Goal: Task Accomplishment & Management: Manage account settings

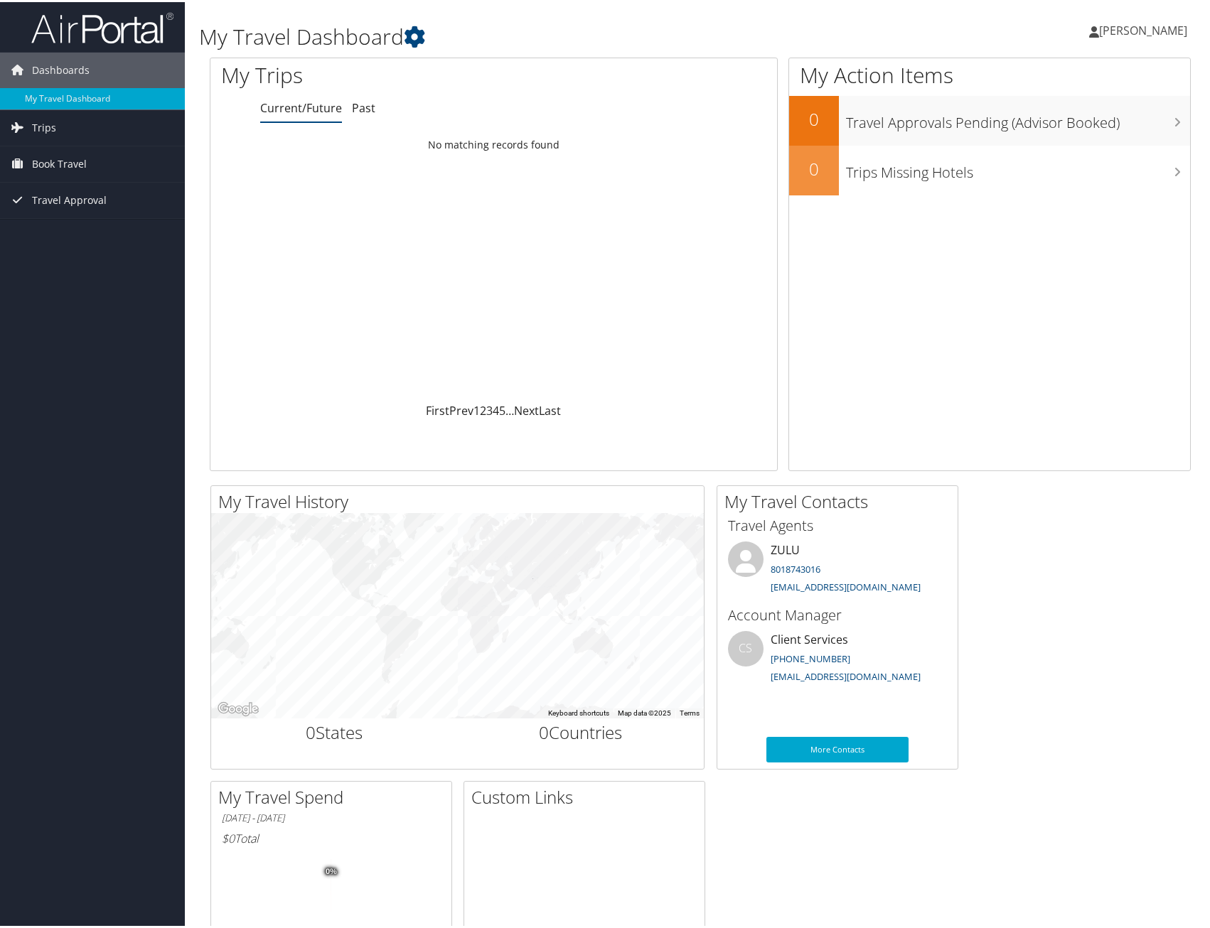
click at [1119, 24] on span "[PERSON_NAME]" at bounding box center [1143, 29] width 88 height 16
click at [1080, 117] on link "View Travel Profile" at bounding box center [1105, 126] width 158 height 24
